Goal: Transaction & Acquisition: Download file/media

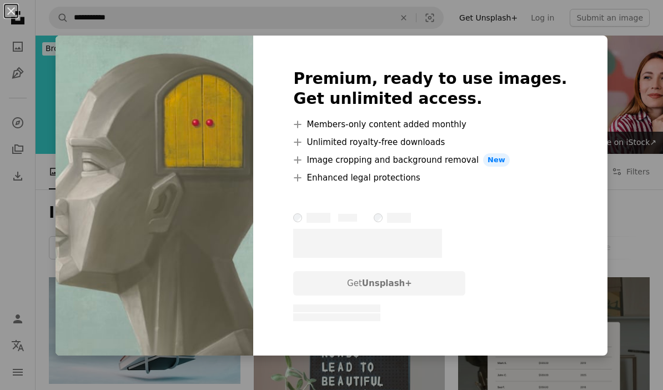
scroll to position [3594, 0]
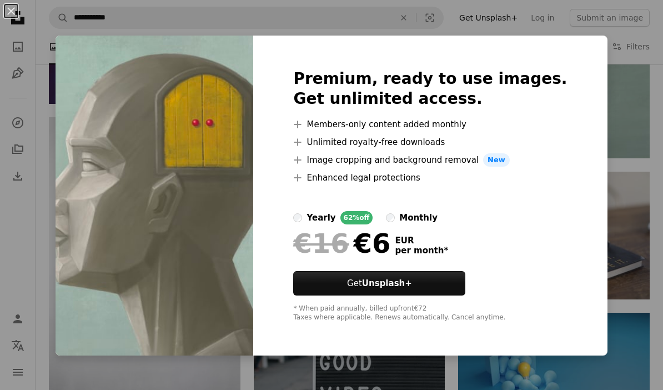
click at [601, 58] on div "An X shape Premium, ready to use images. Get unlimited access. A plus sign Memb…" at bounding box center [331, 195] width 663 height 390
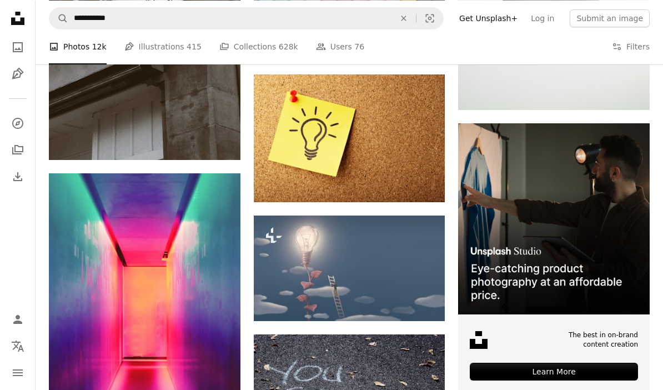
scroll to position [3154, 0]
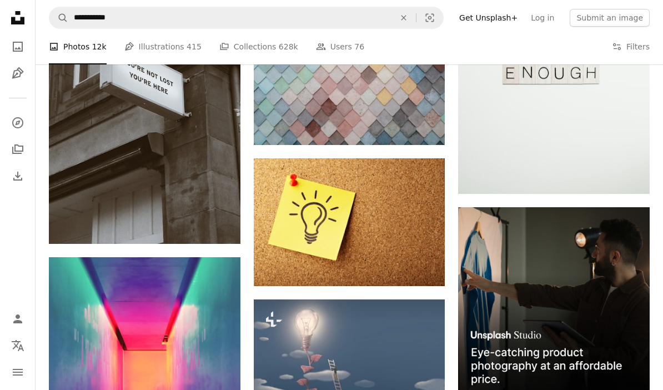
click at [429, 203] on img at bounding box center [350, 222] width 192 height 128
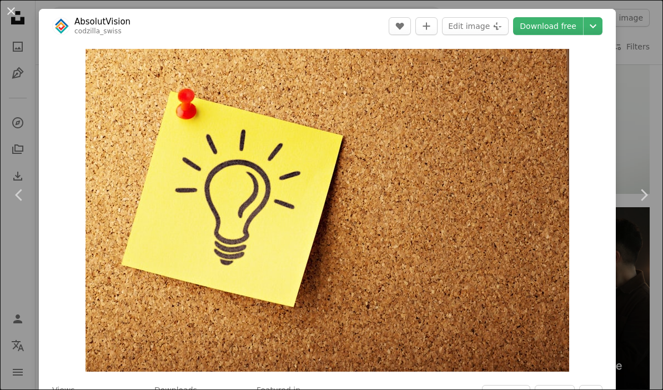
click at [645, 77] on div "An X shape Chevron left Chevron right AbsolutVision codzilla_swiss A heart A pl…" at bounding box center [331, 195] width 663 height 390
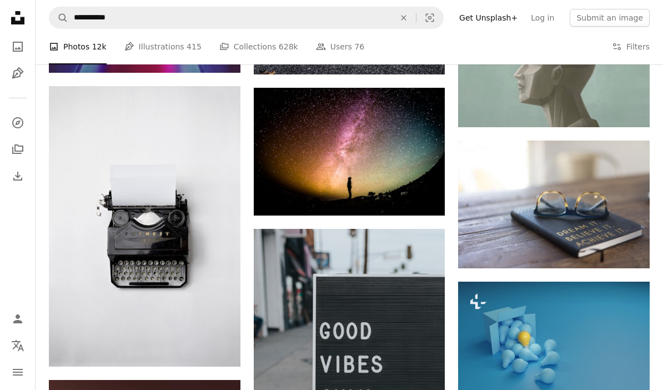
click at [106, 190] on img at bounding box center [145, 226] width 192 height 281
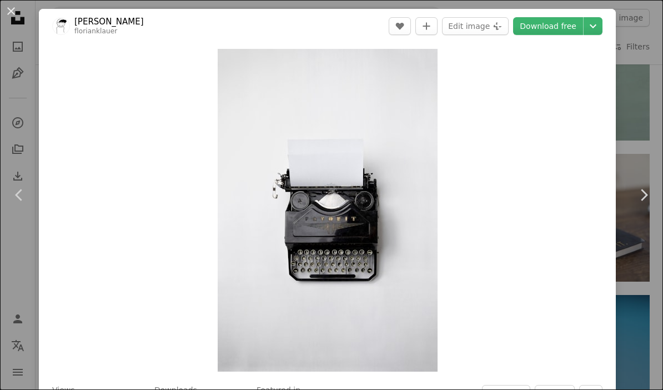
scroll to position [3612, 0]
click at [604, 12] on header "[PERSON_NAME] florianklauer A heart A plus sign Edit image Plus sign for Unspla…" at bounding box center [327, 26] width 577 height 34
click at [603, 12] on header "[PERSON_NAME] florianklauer A heart A plus sign Edit image Plus sign for Unspla…" at bounding box center [327, 26] width 577 height 34
click at [601, 12] on header "[PERSON_NAME] florianklauer A heart A plus sign Edit image Plus sign for Unspla…" at bounding box center [327, 26] width 577 height 34
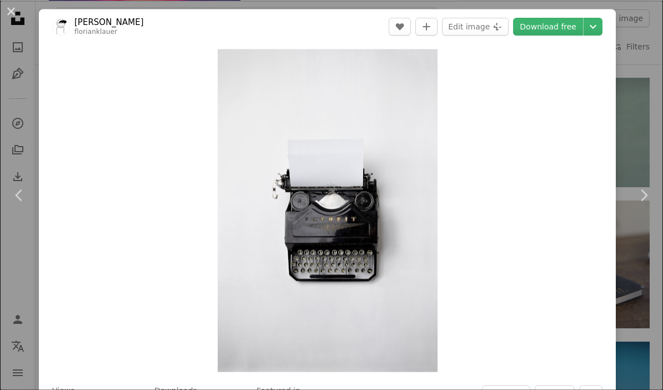
scroll to position [3565, 0]
click at [577, 27] on link "Download free" at bounding box center [548, 26] width 70 height 18
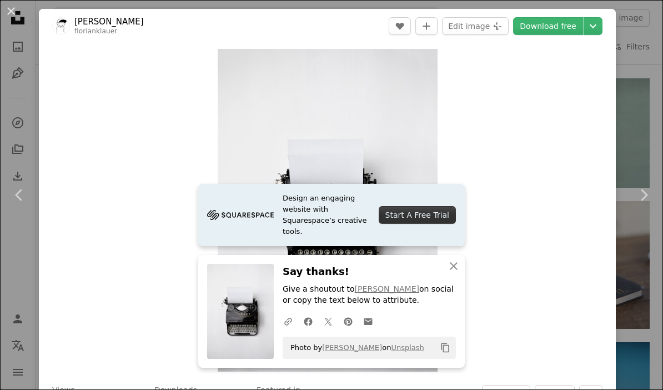
click at [613, 128] on div "Zoom in" at bounding box center [327, 210] width 577 height 334
click at [640, 107] on div "An X shape Chevron left Chevron right [PERSON_NAME] florianklauer A heart A plu…" at bounding box center [331, 195] width 663 height 390
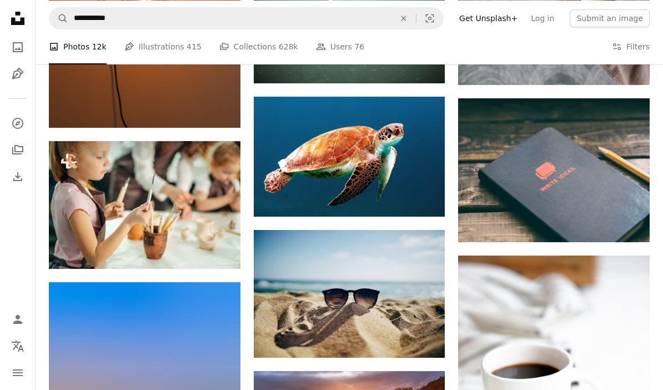
scroll to position [20004, 0]
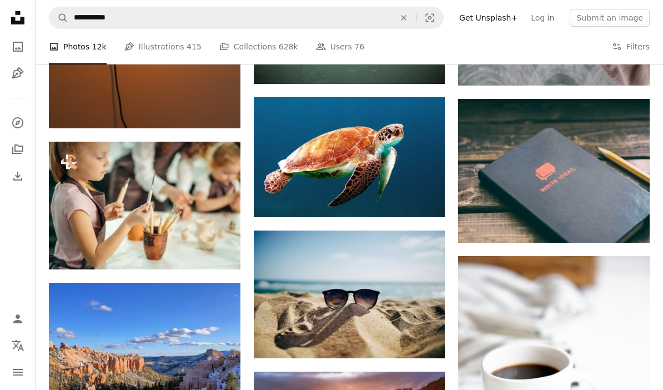
click at [512, 133] on img at bounding box center [554, 170] width 192 height 143
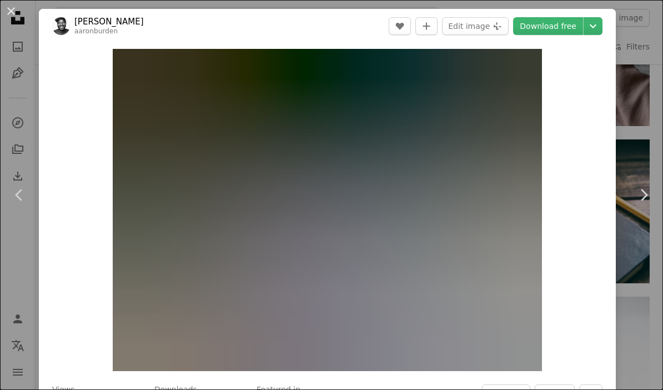
scroll to position [19963, 0]
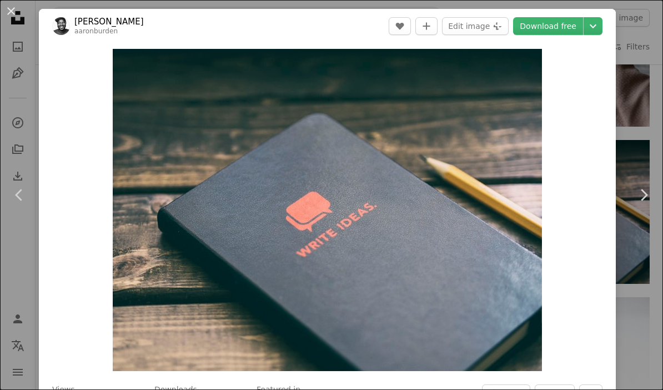
click at [602, 28] on icon "Chevron down" at bounding box center [594, 25] width 18 height 13
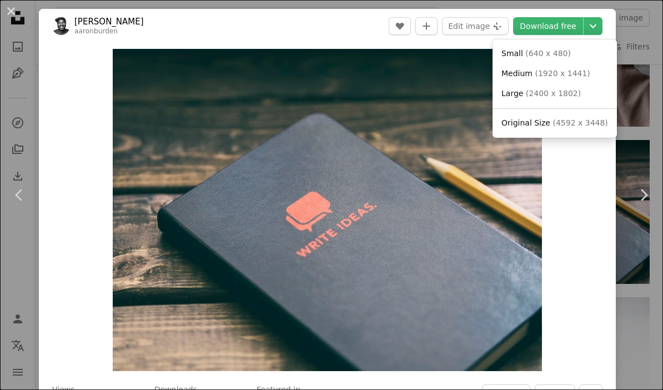
click at [636, 39] on dialog "An X shape Chevron left Chevron right [PERSON_NAME] aaronburden A heart A plus …" at bounding box center [331, 195] width 663 height 390
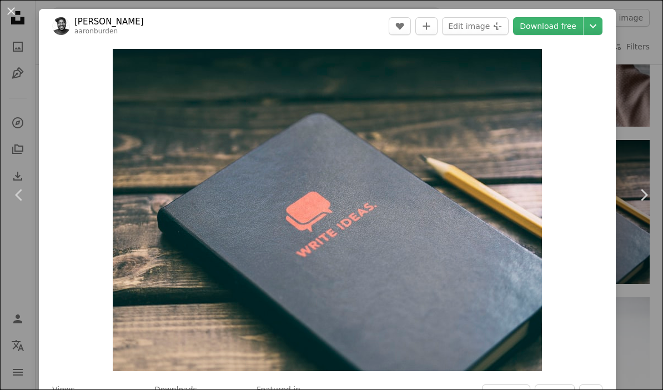
click at [632, 43] on div "An X shape Chevron left Chevron right [PERSON_NAME] aaronburden A heart A plus …" at bounding box center [331, 195] width 663 height 390
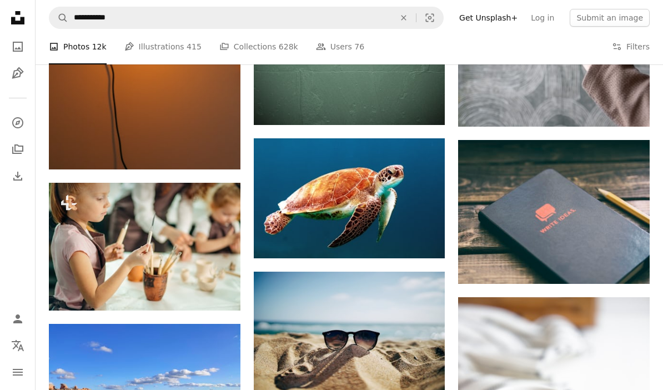
scroll to position [20049, 0]
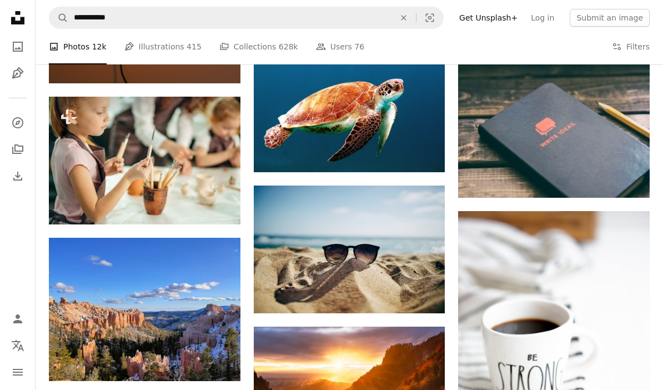
click at [621, 64] on button "Filters Filters" at bounding box center [631, 47] width 38 height 36
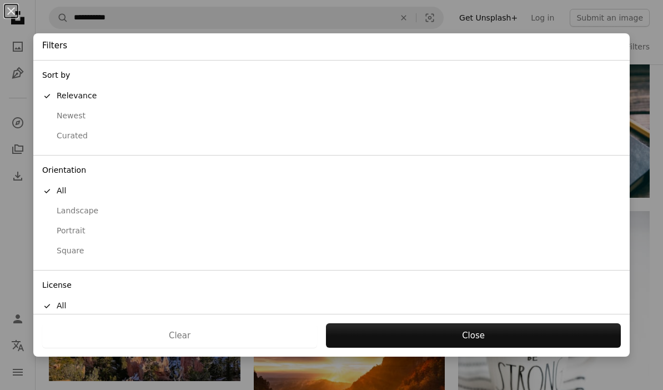
click at [643, 57] on div "An X shape Filters Sort by A checkmark Relevance Newest Curated Orientation A c…" at bounding box center [331, 195] width 663 height 390
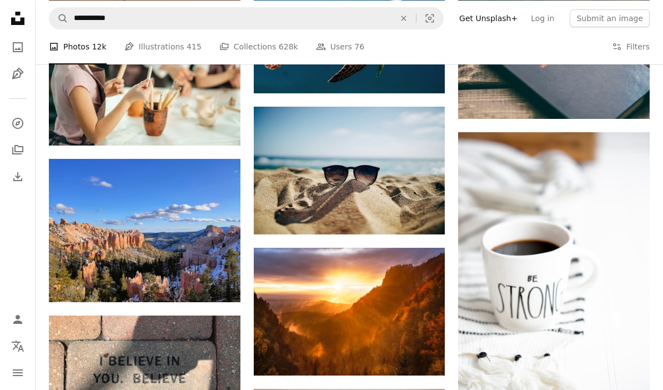
scroll to position [20127, 0]
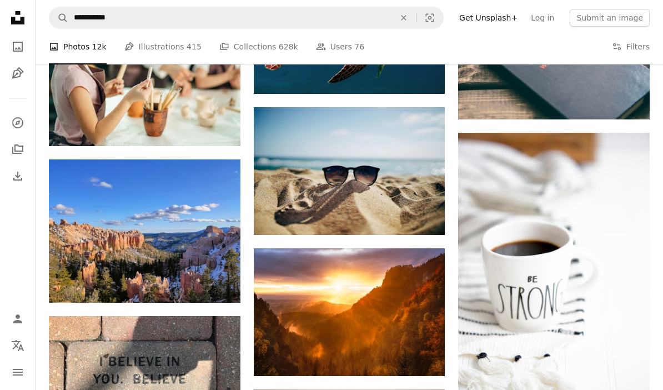
click at [433, 154] on img at bounding box center [350, 171] width 192 height 128
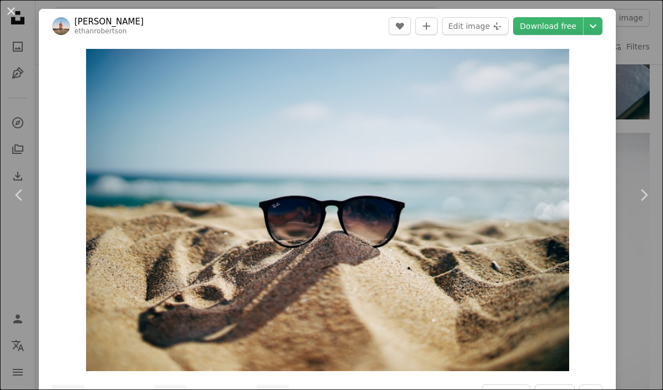
scroll to position [20171, 0]
click at [642, 46] on div "An X shape Chevron left Chevron right [PERSON_NAME] ethanrobertson A heart A pl…" at bounding box center [331, 195] width 663 height 390
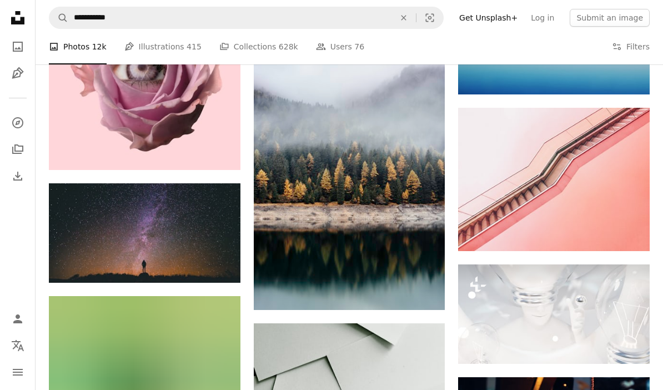
scroll to position [21350, 0]
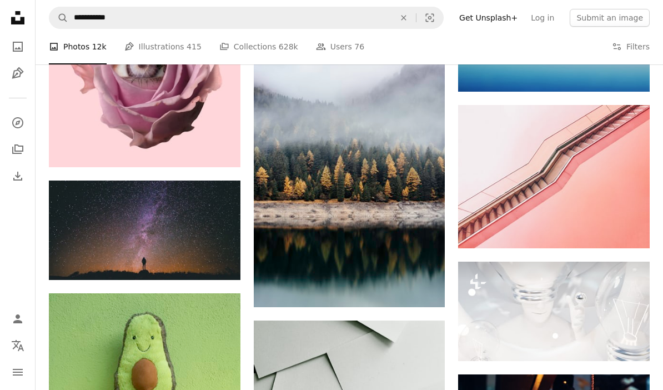
click at [533, 123] on img at bounding box center [554, 176] width 192 height 143
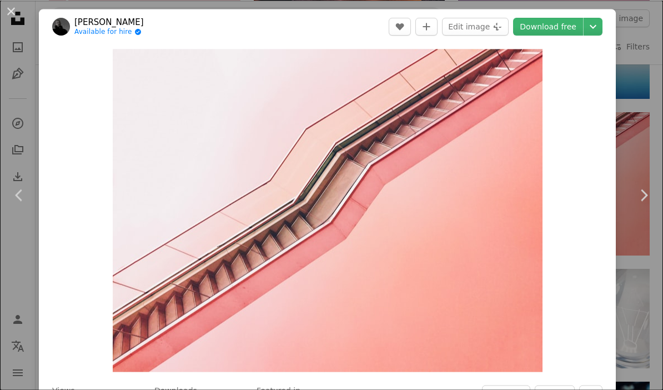
scroll to position [21343, 0]
click at [601, 24] on icon "Chevron down" at bounding box center [594, 25] width 18 height 13
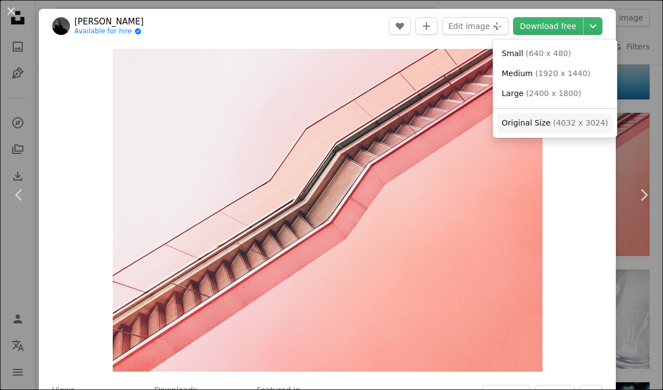
click at [592, 114] on link "Original Size ( 4032 x 3024 )" at bounding box center [556, 123] width 116 height 20
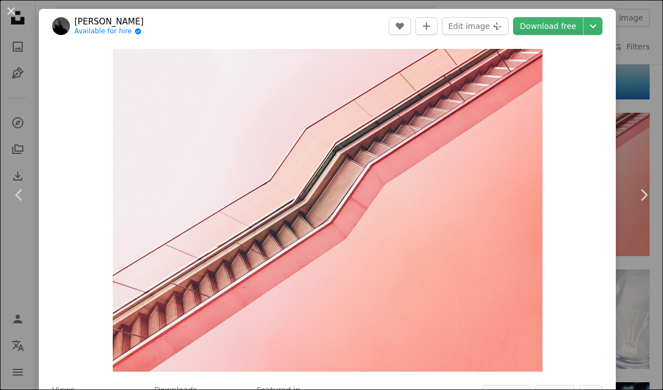
scroll to position [21387, 0]
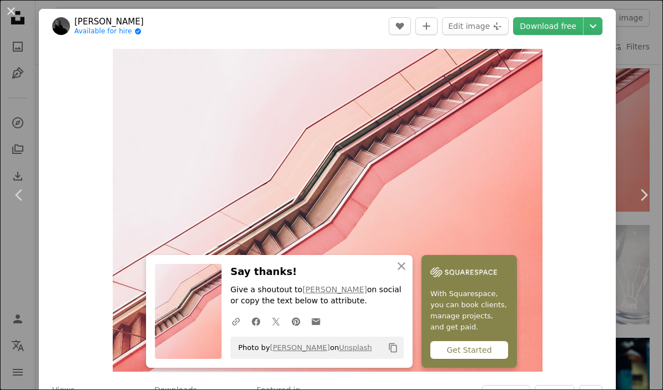
click at [642, 71] on div "An X shape Chevron left Chevron right Maksym Ostrozhynskyy Available for hire A…" at bounding box center [331, 195] width 663 height 390
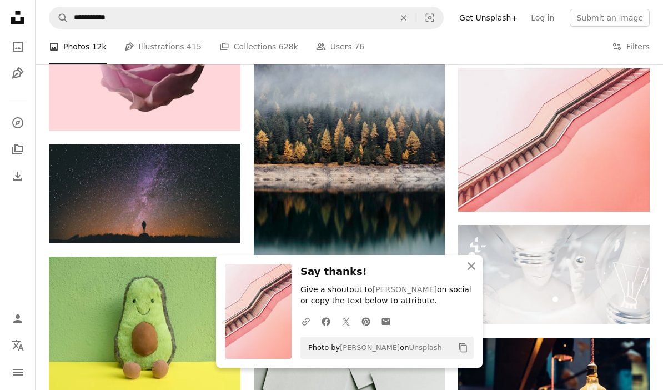
click at [642, 78] on img at bounding box center [554, 139] width 192 height 143
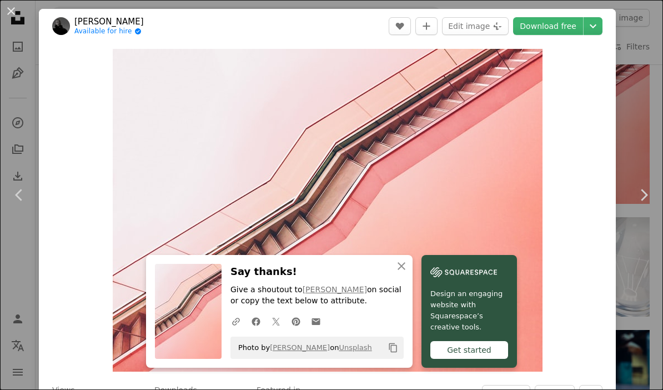
scroll to position [18, 0]
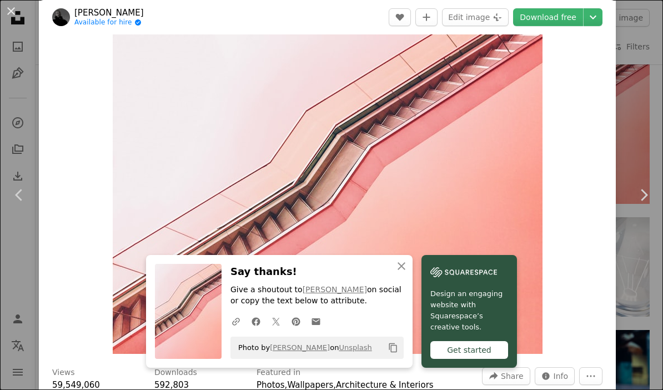
click at [635, 38] on div "An X shape Chevron left Chevron right Maksym Ostrozhynskyy Available for hire A…" at bounding box center [331, 195] width 663 height 390
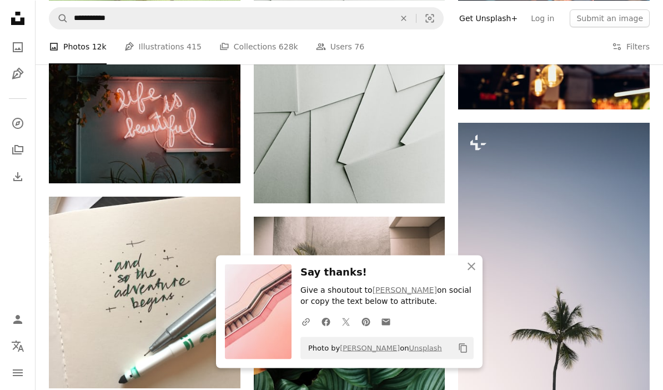
scroll to position [21742, 0]
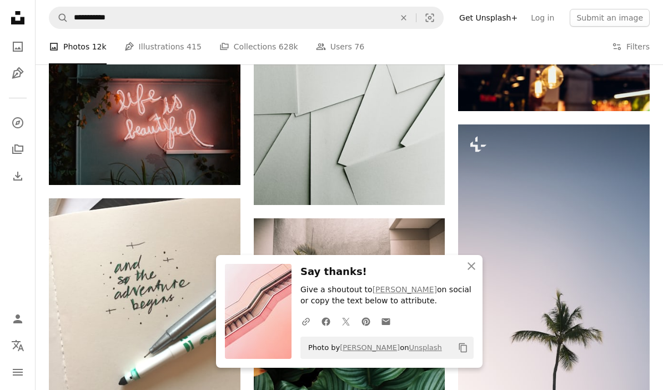
click at [475, 266] on img at bounding box center [554, 267] width 192 height 287
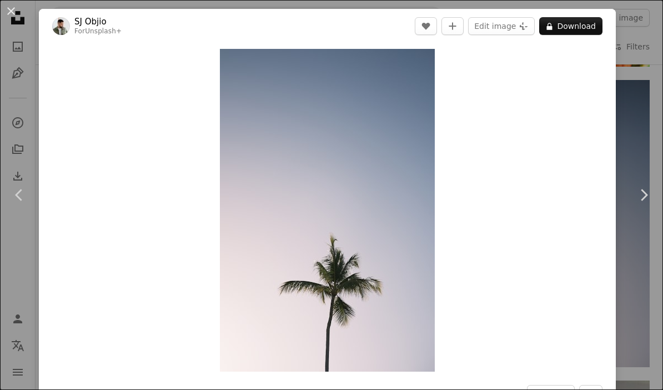
scroll to position [78, 0]
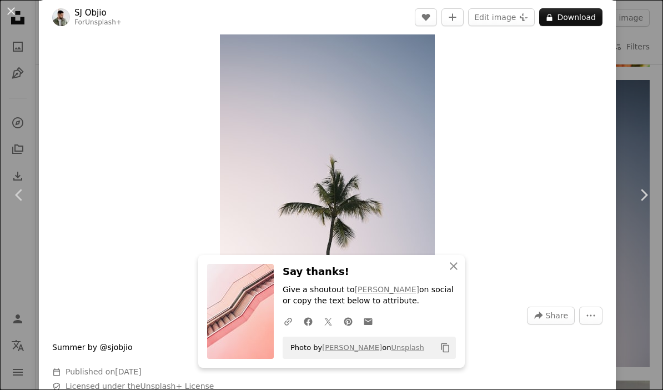
click at [647, 53] on div "An X shape Chevron left Chevron right [PERSON_NAME] For Unsplash+ A heart A plu…" at bounding box center [331, 195] width 663 height 390
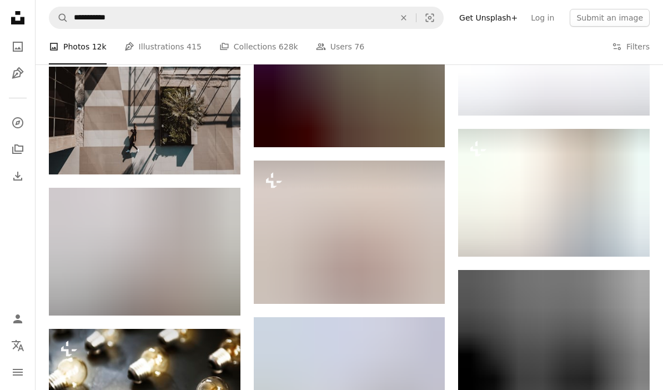
scroll to position [38567, 0]
